Goal: Information Seeking & Learning: Learn about a topic

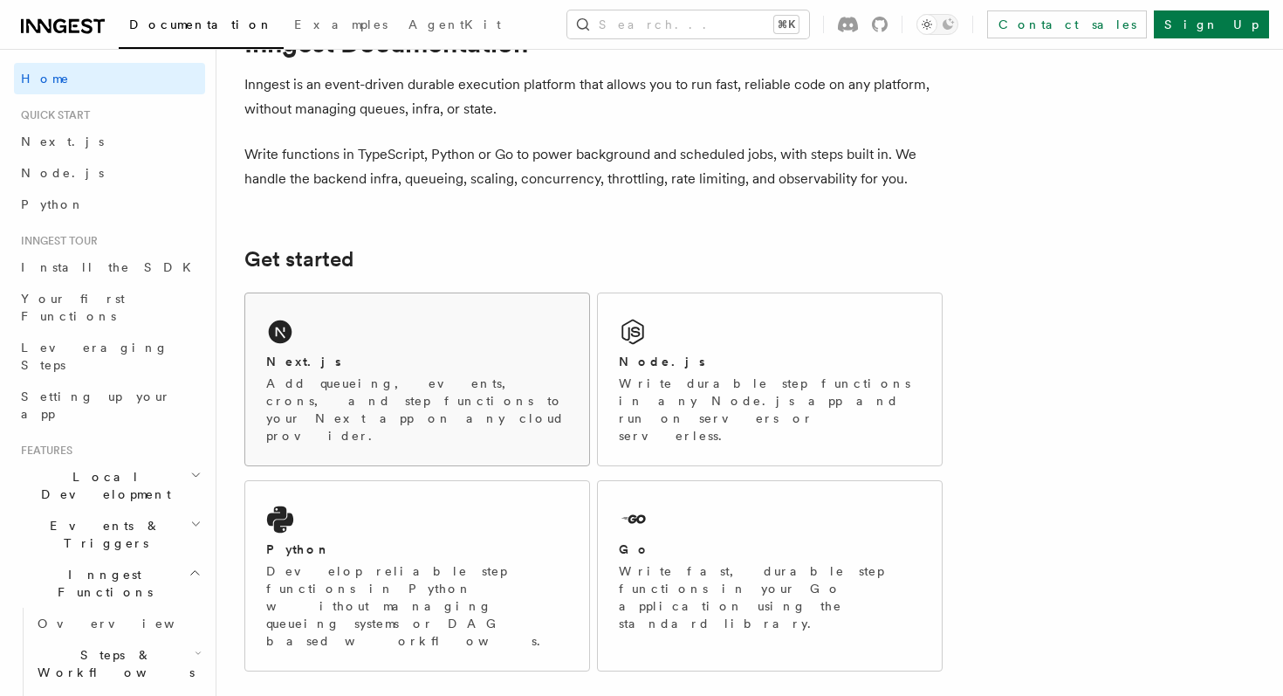
scroll to position [94, 0]
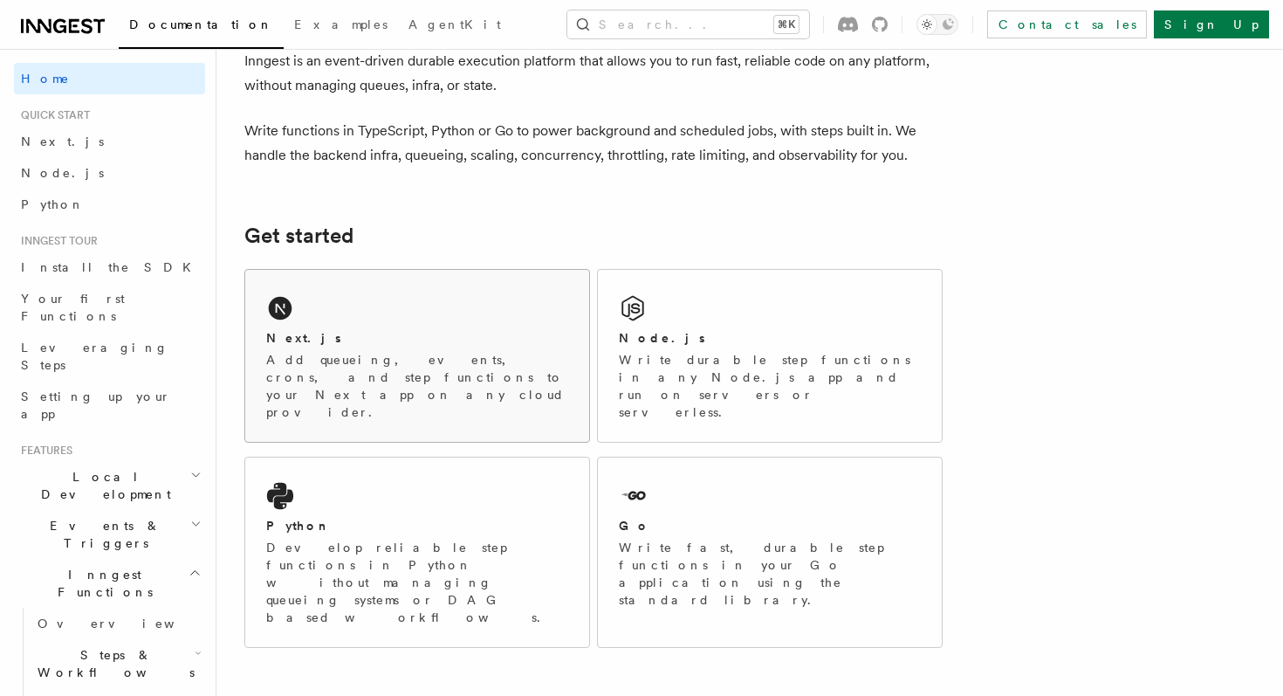
click at [463, 324] on div "Next.js Add queueing, events, crons, and step functions to your Next app on any…" at bounding box center [417, 356] width 344 height 172
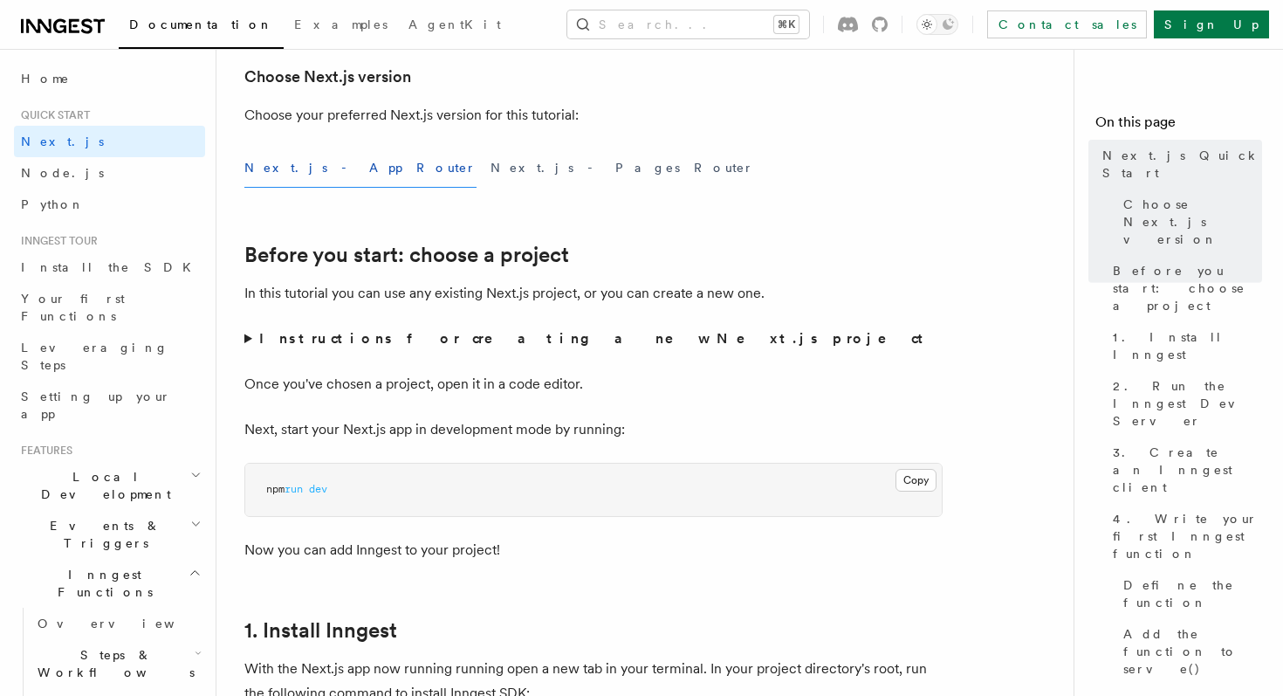
scroll to position [445, 0]
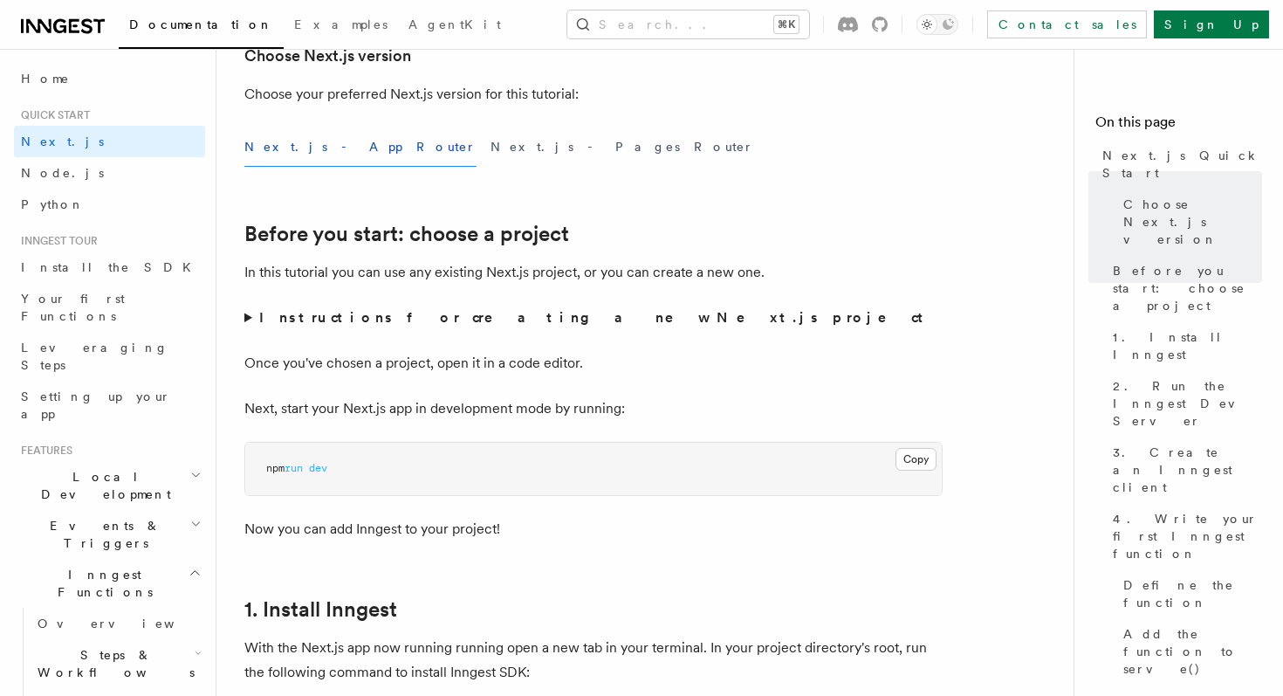
click at [247, 314] on summary "Instructions for creating a new Next.js project" at bounding box center [593, 318] width 698 height 24
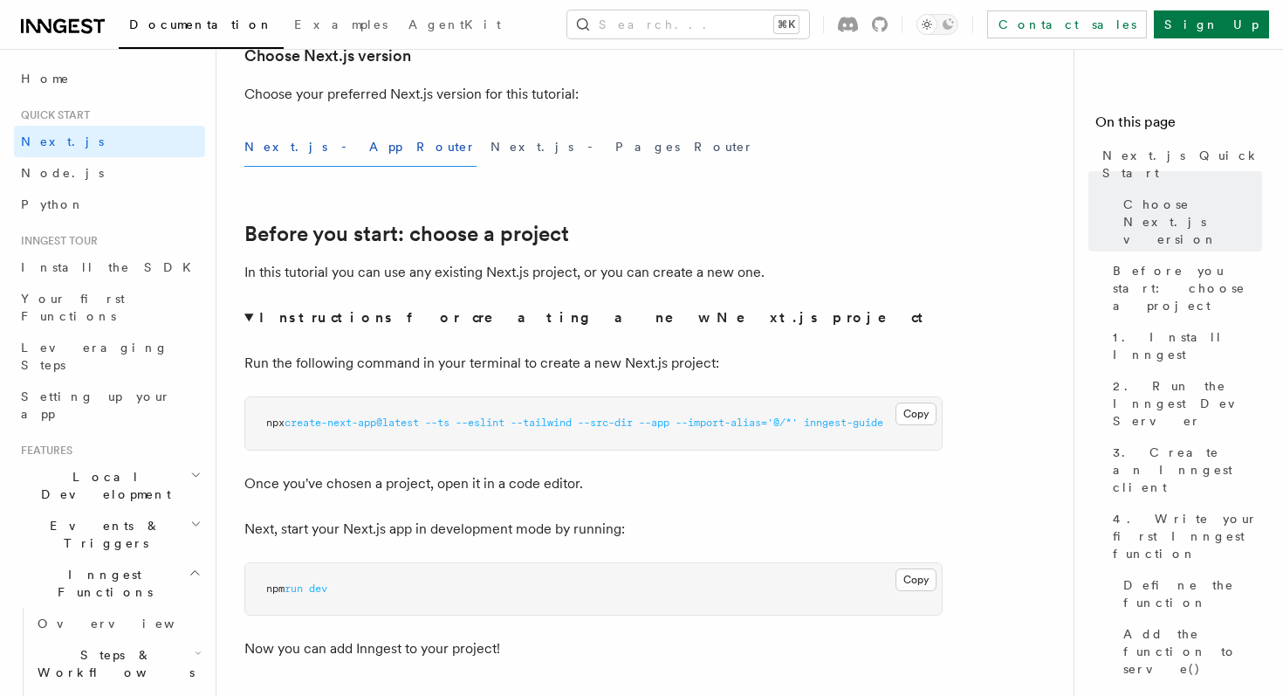
click at [247, 314] on summary "Instructions for creating a new Next.js project" at bounding box center [593, 318] width 698 height 24
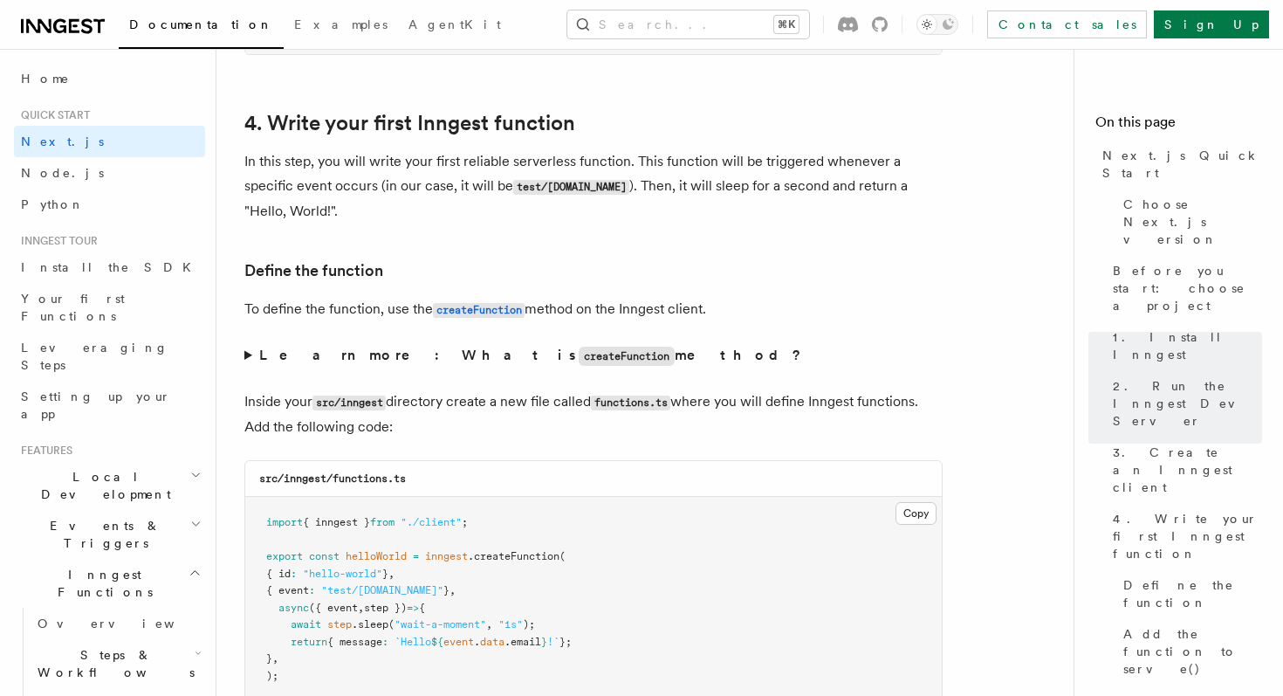
scroll to position [2783, 0]
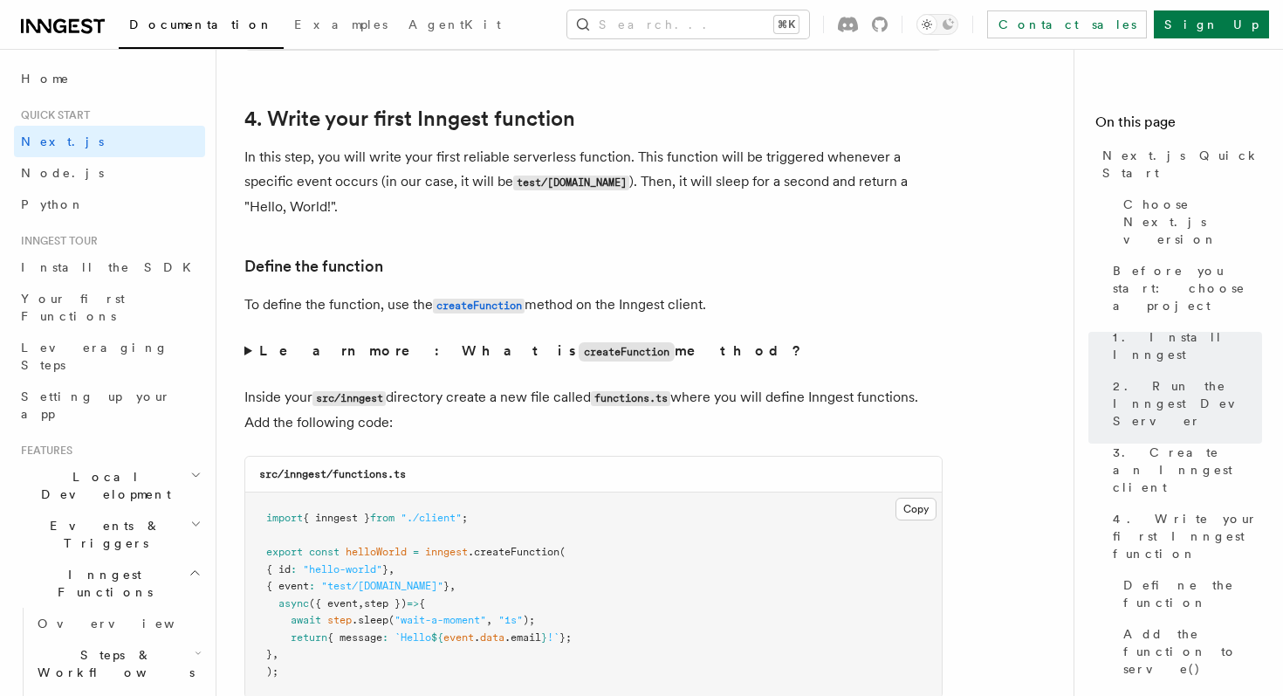
click at [249, 357] on summary "Learn more: What is createFunction method?" at bounding box center [593, 351] width 698 height 25
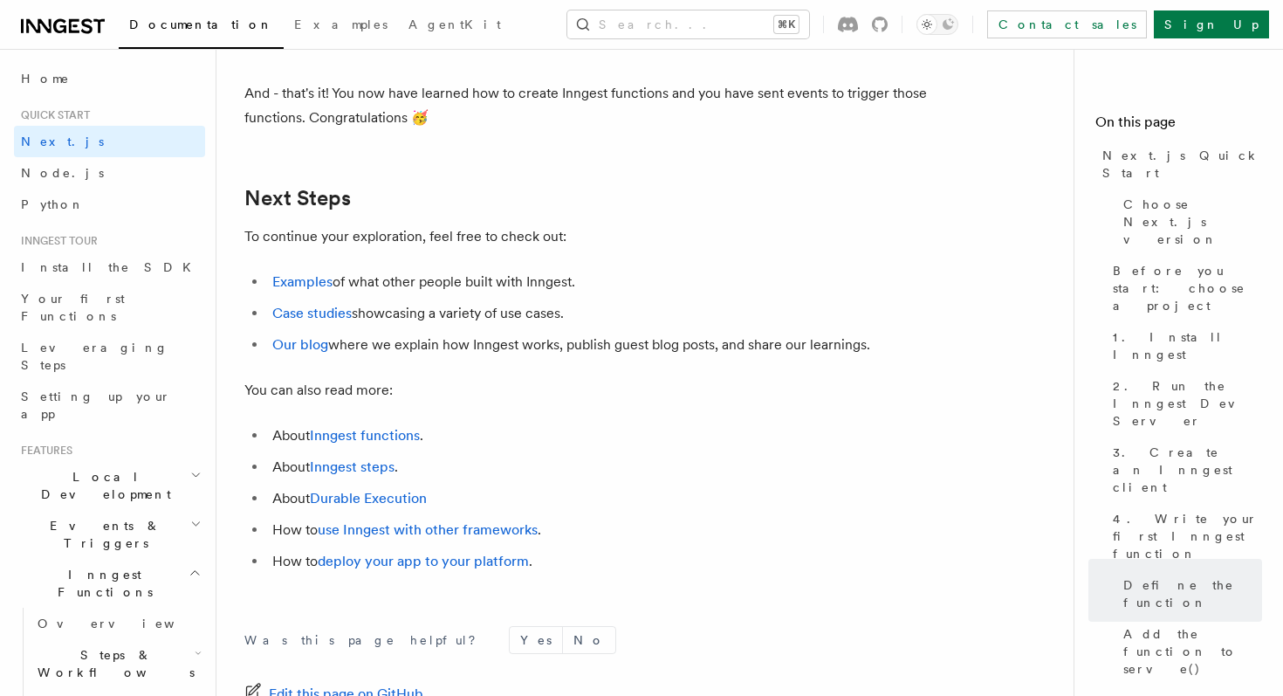
scroll to position [11103, 0]
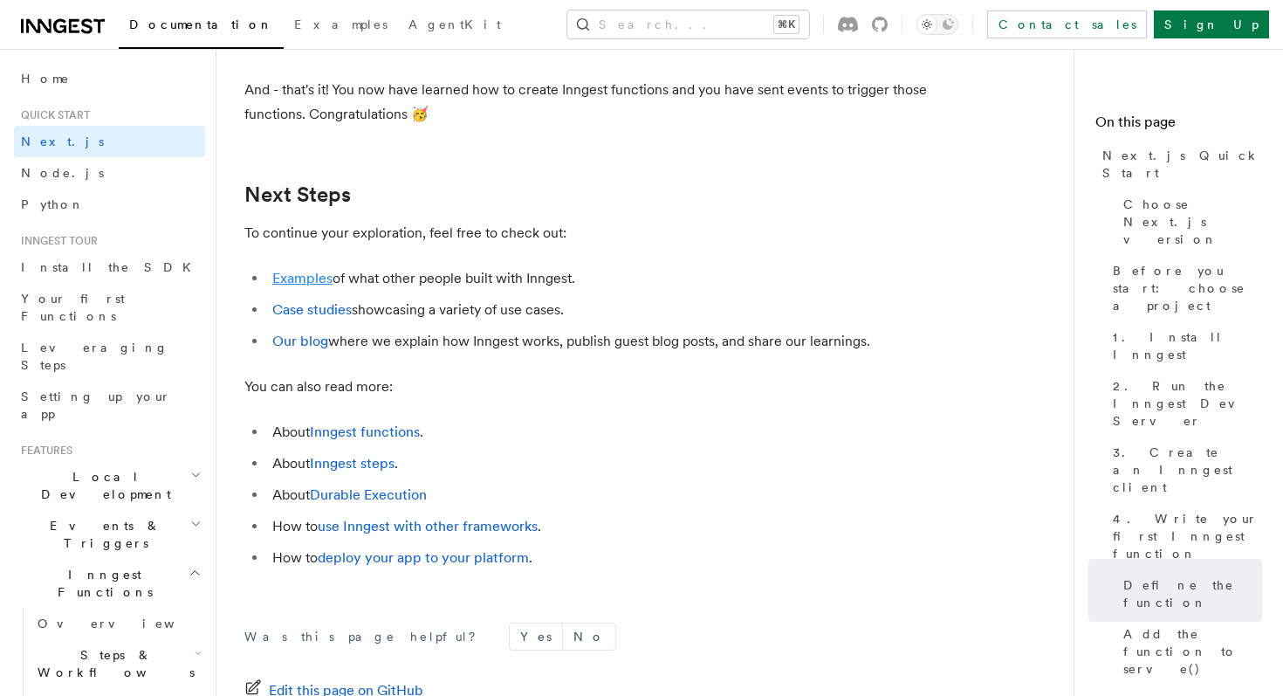
click at [305, 286] on link "Examples" at bounding box center [302, 278] width 60 height 17
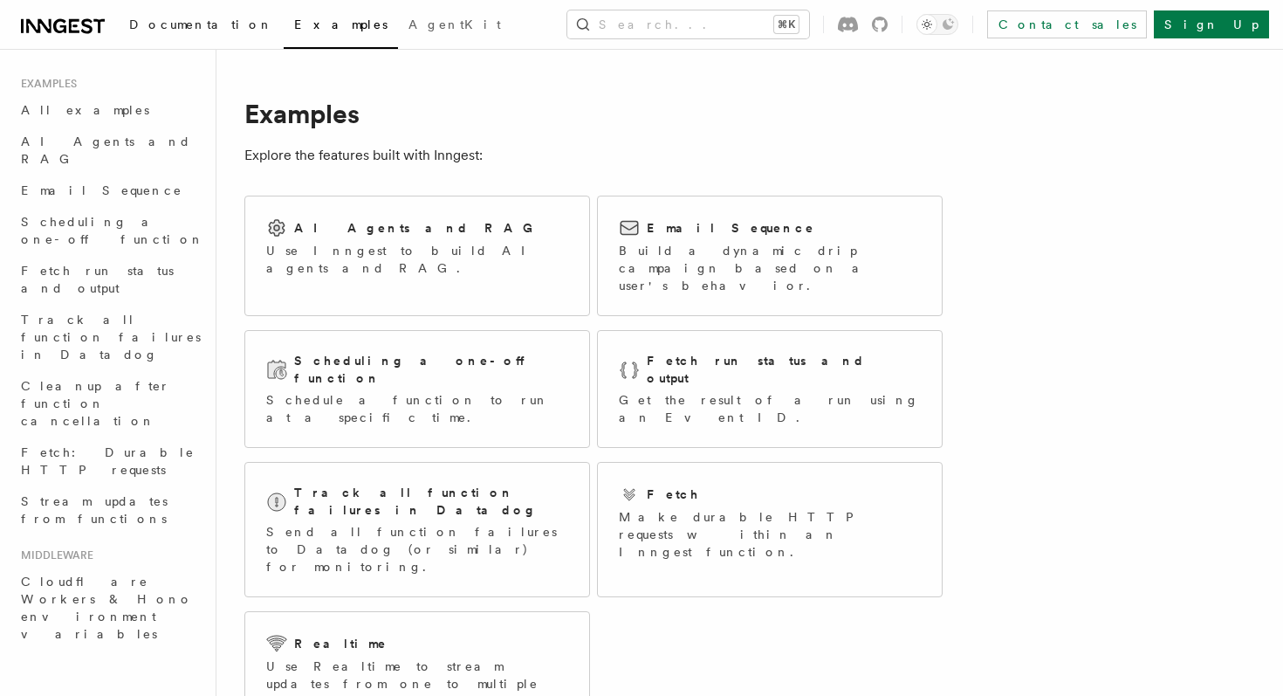
click at [187, 22] on span "Documentation" at bounding box center [201, 24] width 144 height 14
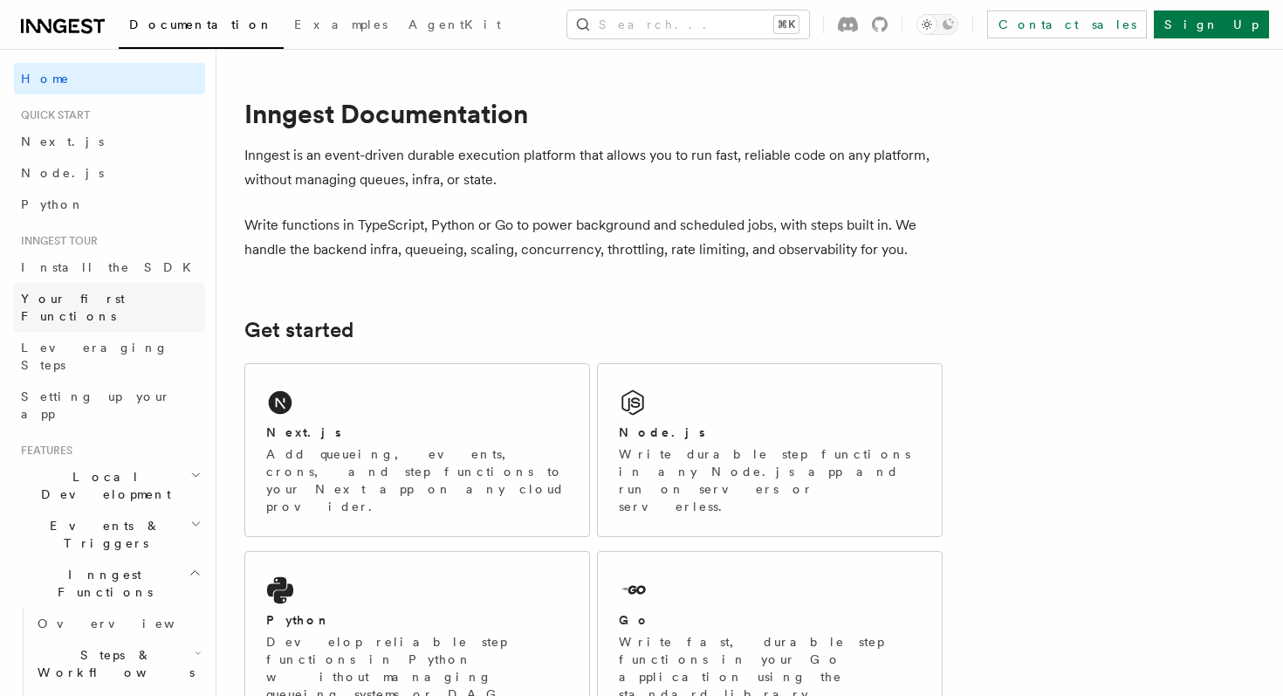
click at [89, 299] on span "Your first Functions" at bounding box center [73, 307] width 104 height 31
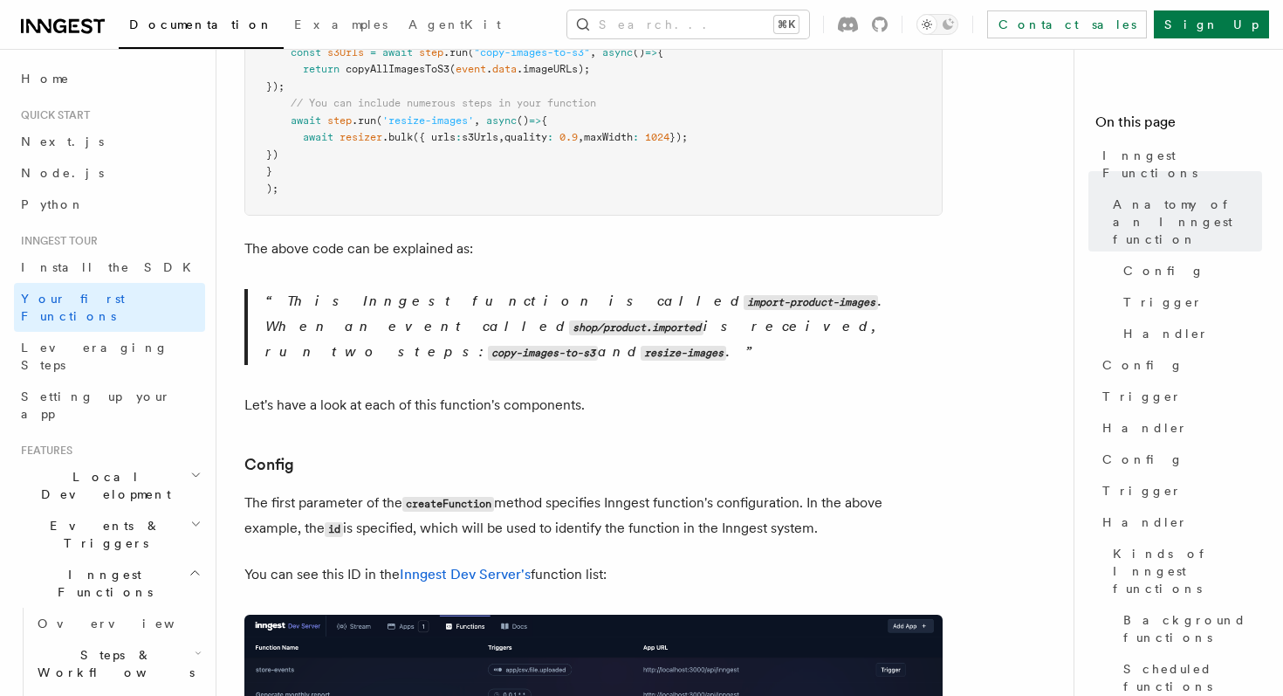
scroll to position [695, 0]
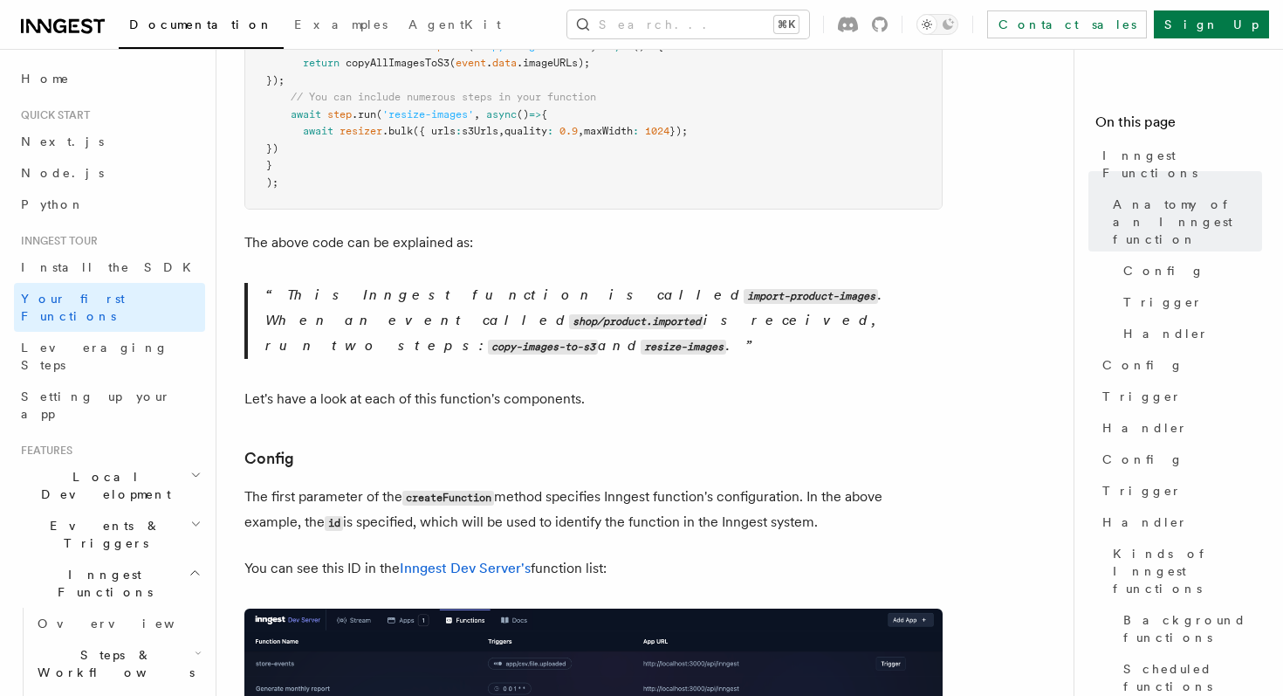
click at [437, 387] on p "Let's have a look at each of this function's components." at bounding box center [593, 399] width 698 height 24
